Goal: Transaction & Acquisition: Purchase product/service

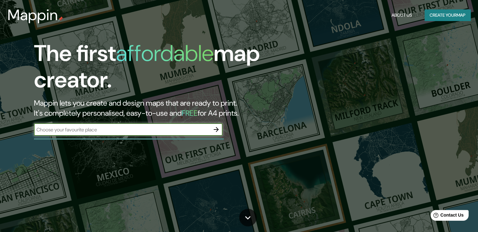
click at [158, 134] on div "​" at bounding box center [128, 129] width 189 height 13
type input "bahia blanca"
click at [217, 129] on icon "button" at bounding box center [216, 129] width 5 height 5
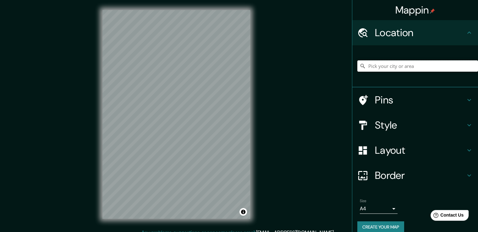
click at [397, 68] on input "Pick your city or area" at bounding box center [417, 65] width 121 height 11
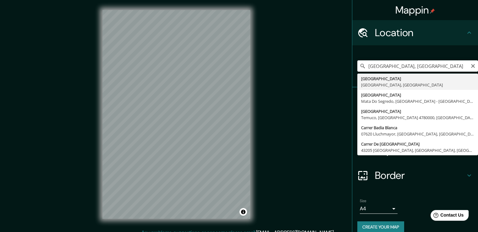
type input "[GEOGRAPHIC_DATA], [GEOGRAPHIC_DATA], [GEOGRAPHIC_DATA]"
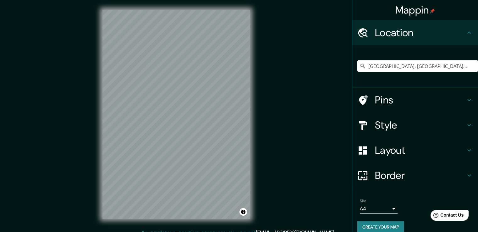
scroll to position [7, 0]
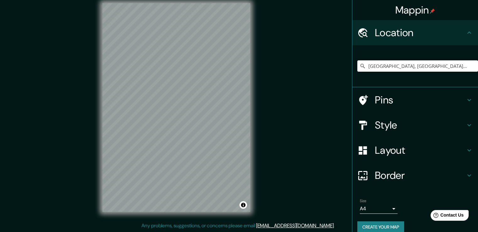
click at [459, 102] on h4 "Pins" at bounding box center [420, 100] width 91 height 13
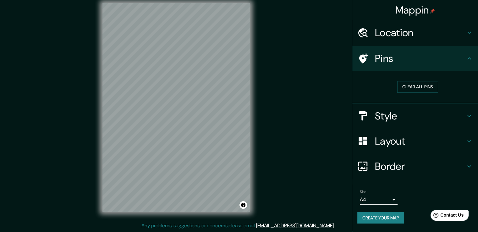
click at [468, 57] on icon at bounding box center [469, 59] width 8 height 8
click at [431, 86] on button "Clear all pins" at bounding box center [417, 87] width 41 height 12
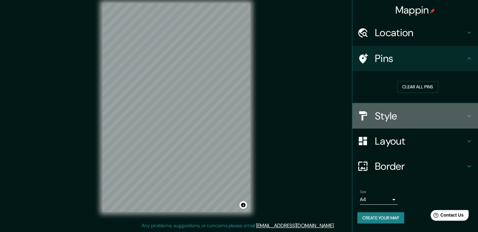
click at [469, 117] on icon at bounding box center [469, 116] width 8 height 8
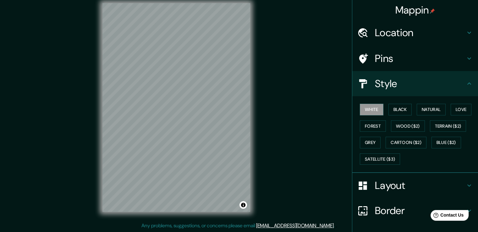
click at [465, 84] on icon at bounding box center [469, 84] width 8 height 8
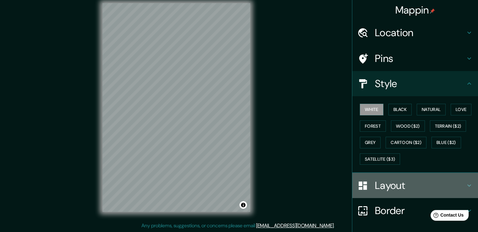
click at [465, 188] on icon at bounding box center [469, 186] width 8 height 8
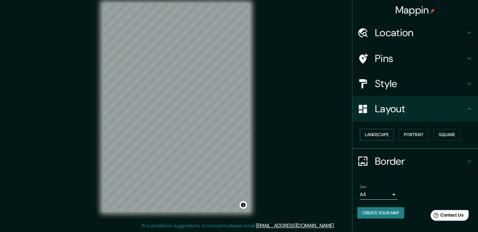
click at [391, 133] on button "Landscape" at bounding box center [377, 135] width 34 height 12
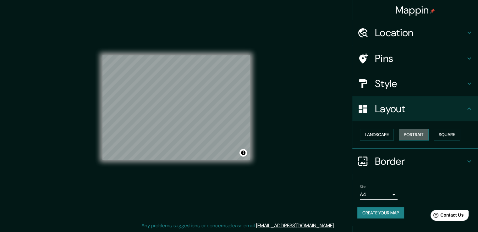
click at [413, 134] on button "Portrait" at bounding box center [414, 135] width 30 height 12
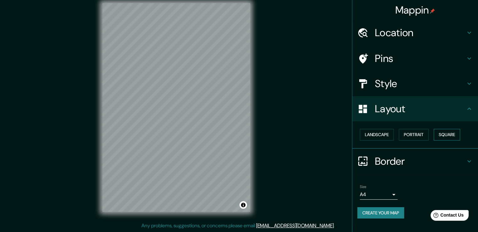
click at [445, 135] on button "Square" at bounding box center [447, 135] width 26 height 12
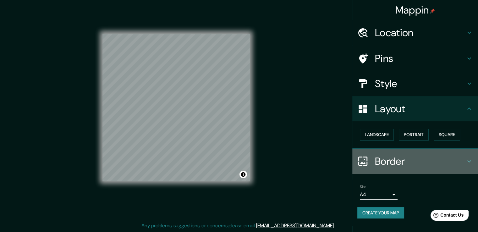
click at [459, 160] on h4 "Border" at bounding box center [420, 161] width 91 height 13
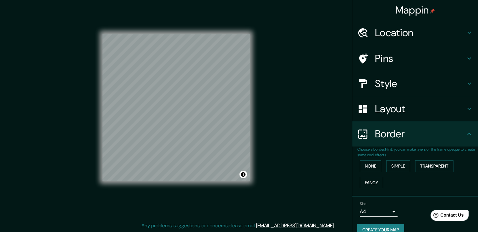
click at [449, 133] on h4 "Border" at bounding box center [420, 134] width 91 height 13
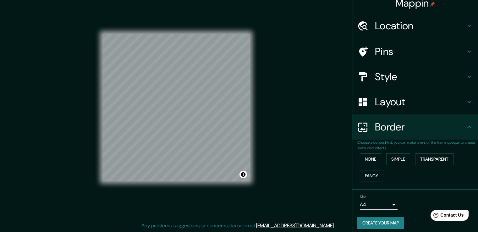
scroll to position [11, 0]
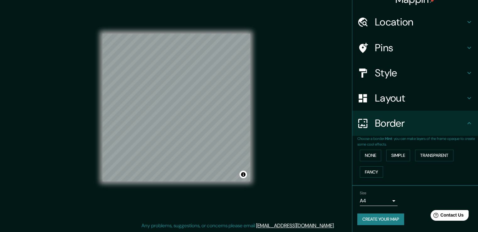
click at [436, 80] on div "Style" at bounding box center [415, 72] width 126 height 25
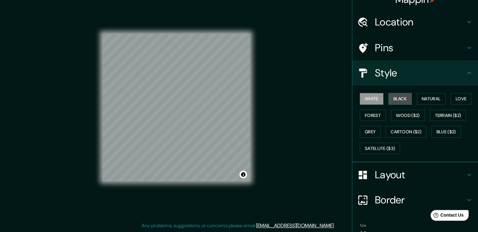
click at [392, 94] on button "Black" at bounding box center [400, 99] width 24 height 12
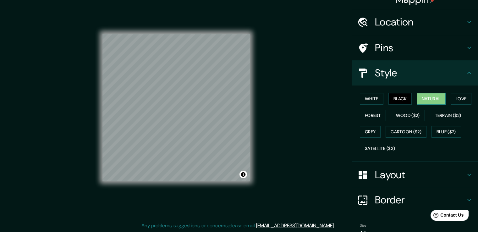
click at [430, 98] on button "Natural" at bounding box center [431, 99] width 29 height 12
click at [460, 98] on button "Love" at bounding box center [461, 99] width 21 height 12
click at [434, 94] on button "Natural" at bounding box center [431, 99] width 29 height 12
click at [371, 98] on button "White" at bounding box center [372, 99] width 24 height 12
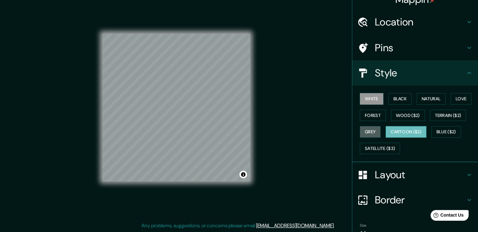
drag, startPoint x: 360, startPoint y: 132, endPoint x: 382, endPoint y: 131, distance: 22.7
click at [360, 132] on button "Grey" at bounding box center [370, 132] width 21 height 12
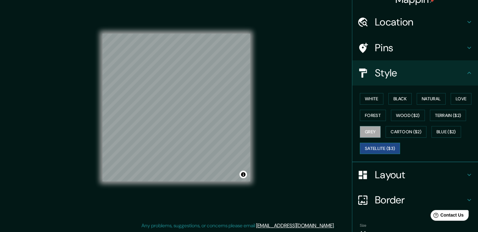
click at [386, 150] on button "Satellite ($3)" at bounding box center [380, 149] width 40 height 12
click at [397, 129] on button "Cartoon ($2)" at bounding box center [406, 132] width 41 height 12
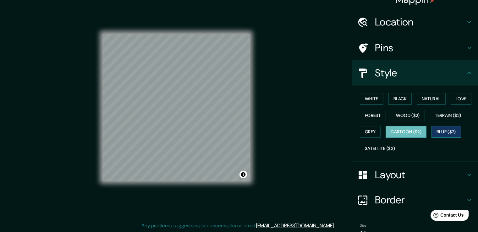
click at [440, 135] on button "Blue ($2)" at bounding box center [447, 132] width 30 height 12
